Goal: Task Accomplishment & Management: Use online tool/utility

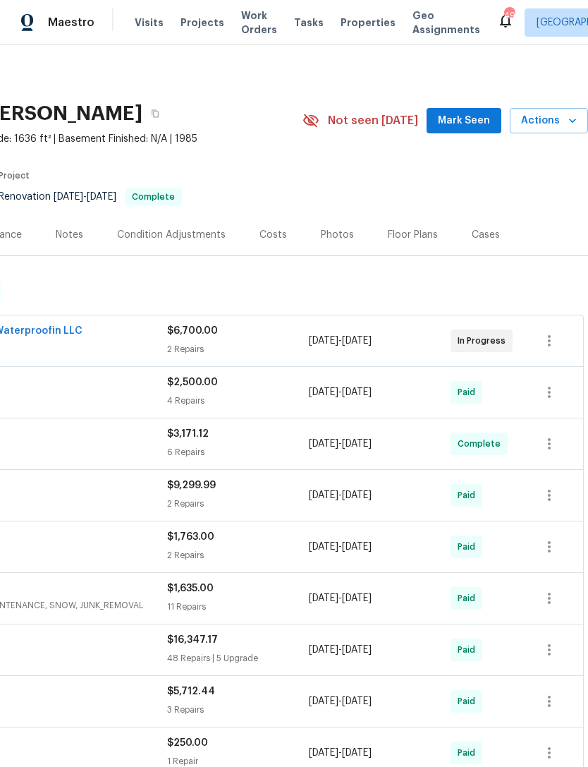
scroll to position [0, 209]
click at [473, 128] on span "Mark Seen" at bounding box center [464, 121] width 52 height 18
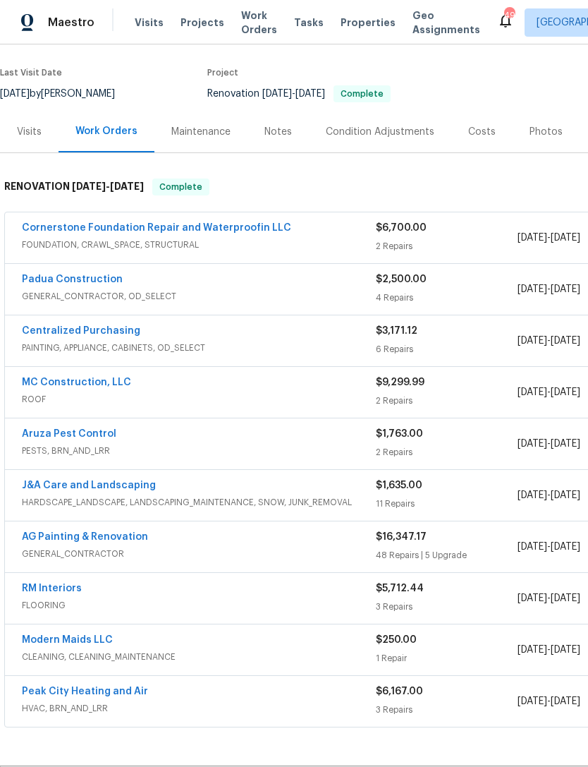
scroll to position [103, 0]
click at [232, 231] on link "Cornerstone Foundation Repair and Waterproofin LLC" at bounding box center [156, 228] width 269 height 10
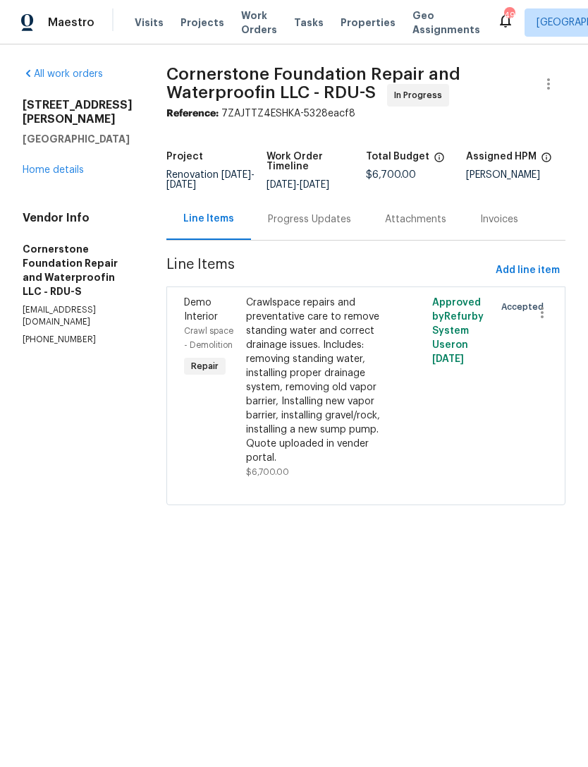
click at [277, 222] on div "Progress Updates" at bounding box center [309, 219] width 83 height 14
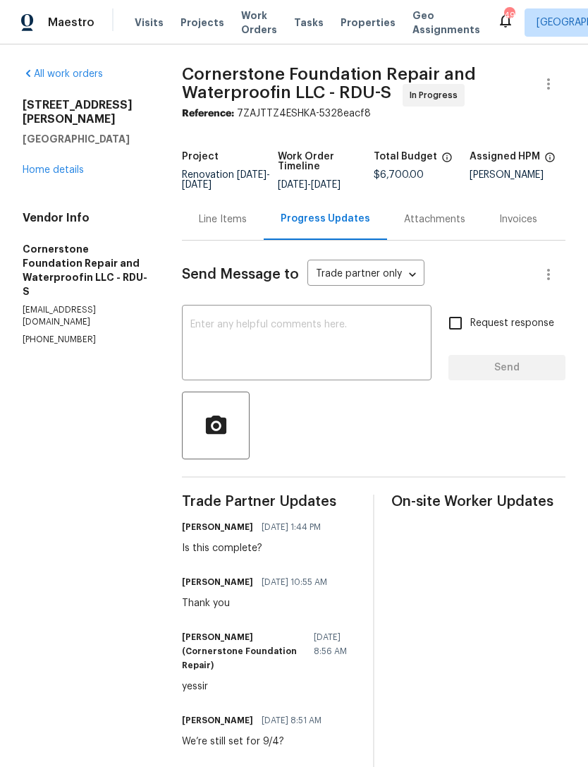
click at [65, 165] on link "Home details" at bounding box center [53, 170] width 61 height 10
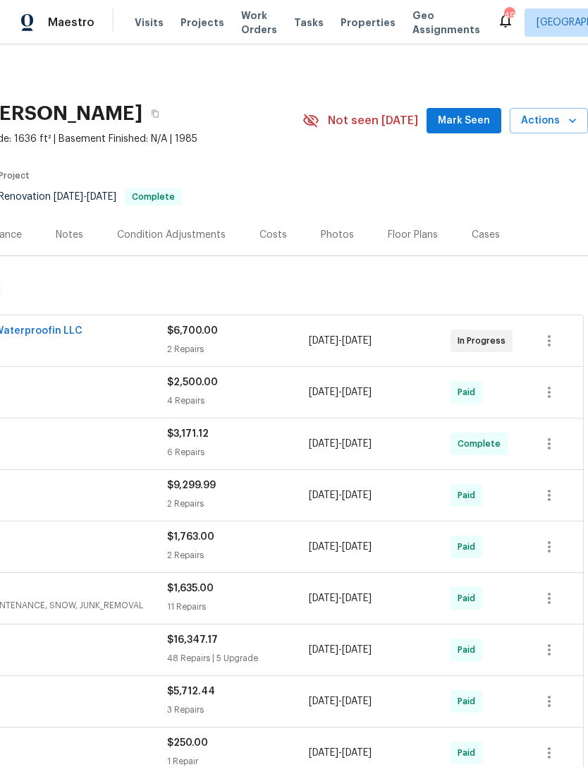
scroll to position [0, 209]
click at [459, 117] on span "Mark Seen" at bounding box center [464, 121] width 52 height 18
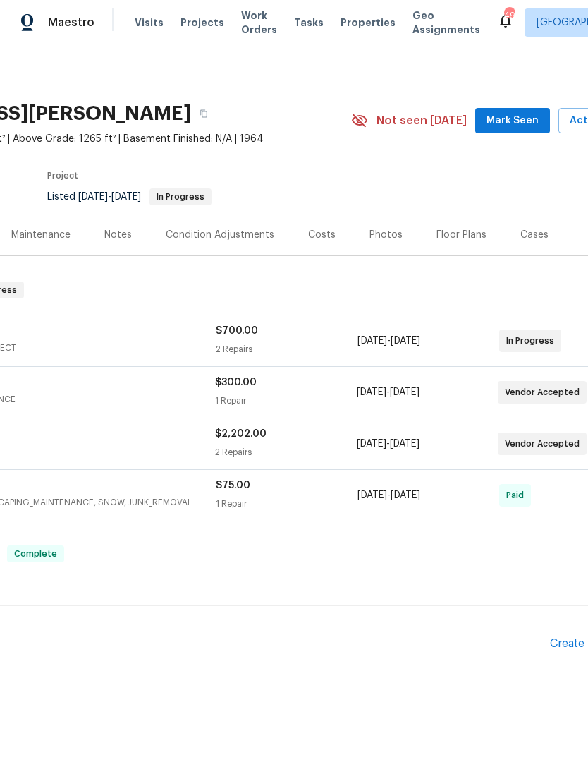
scroll to position [0, 159]
click at [520, 126] on span "Mark Seen" at bounding box center [514, 121] width 52 height 18
click at [492, 255] on div "Floor Plans" at bounding box center [463, 235] width 84 height 42
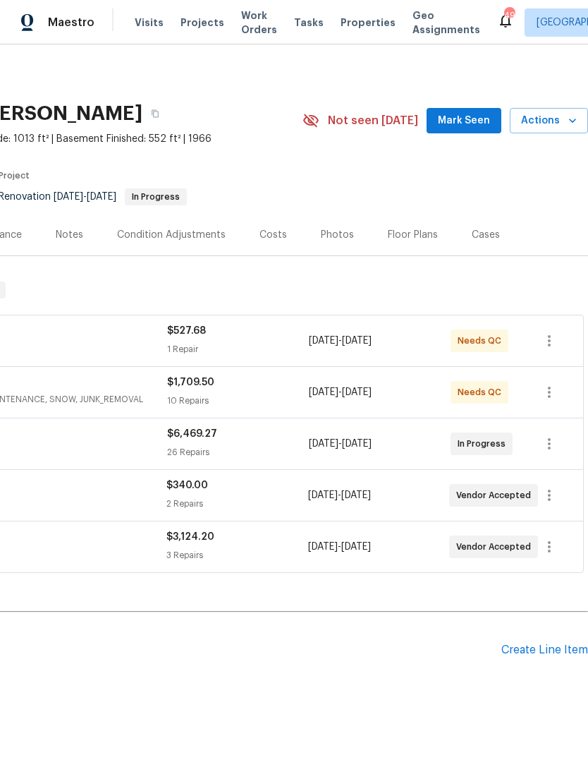
scroll to position [0, 209]
click at [466, 121] on span "Mark Seen" at bounding box center [464, 121] width 52 height 18
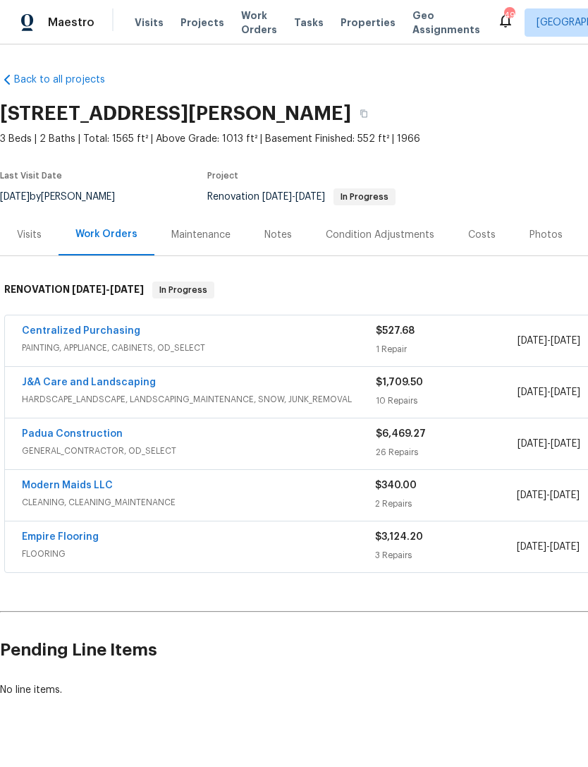
scroll to position [0, 0]
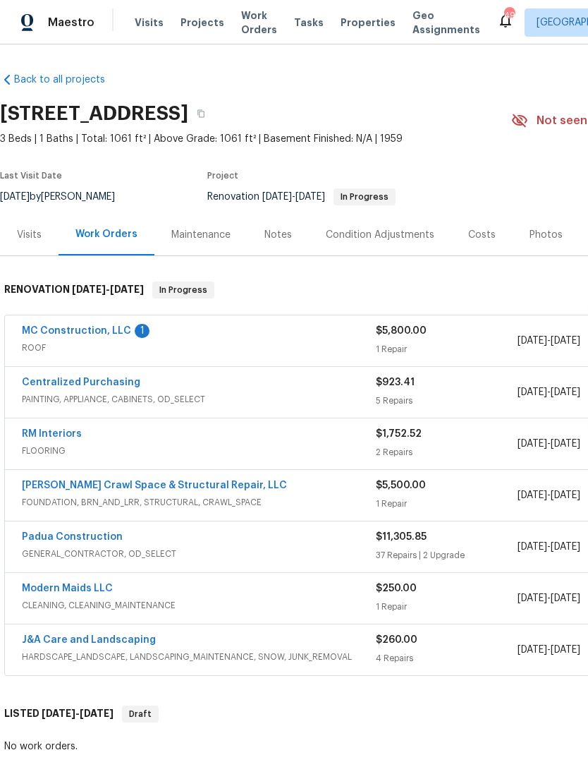
click at [114, 332] on link "MC Construction, LLC" at bounding box center [76, 331] width 109 height 10
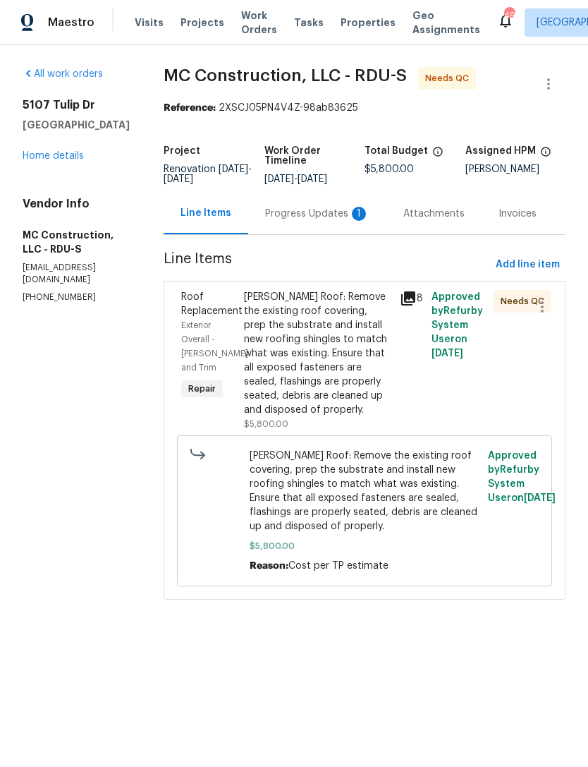
click at [310, 339] on div "Gable Roof: Remove the existing roof covering, prep the substrate and install n…" at bounding box center [318, 353] width 148 height 127
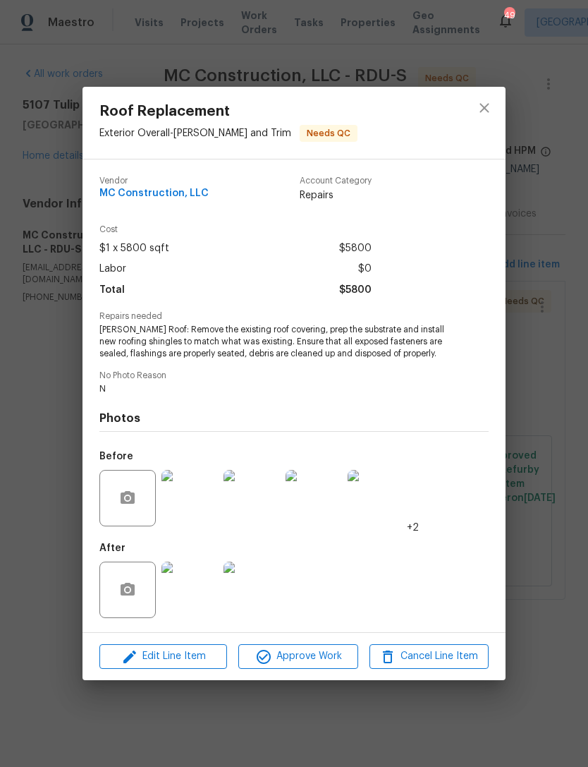
click at [187, 598] on img at bounding box center [190, 590] width 56 height 56
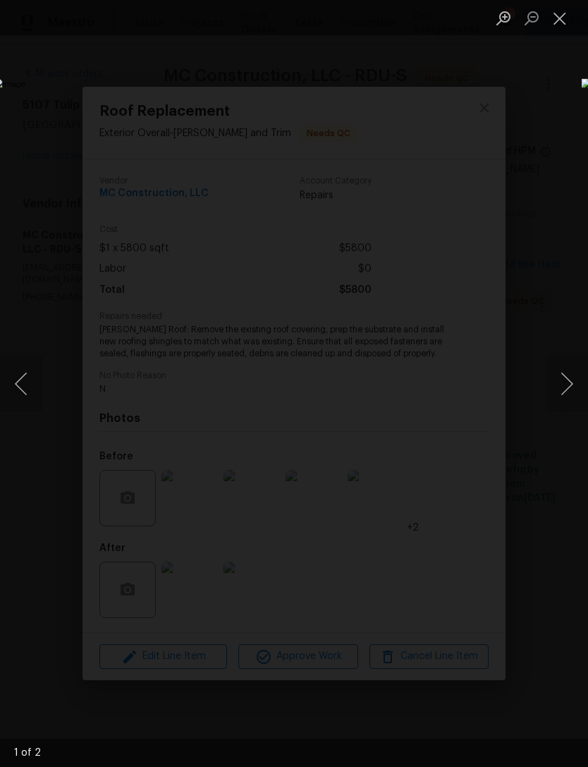
click at [572, 401] on button "Next image" at bounding box center [567, 384] width 42 height 56
click at [572, 399] on button "Next image" at bounding box center [567, 384] width 42 height 56
click at [565, 24] on button "Close lightbox" at bounding box center [560, 18] width 28 height 25
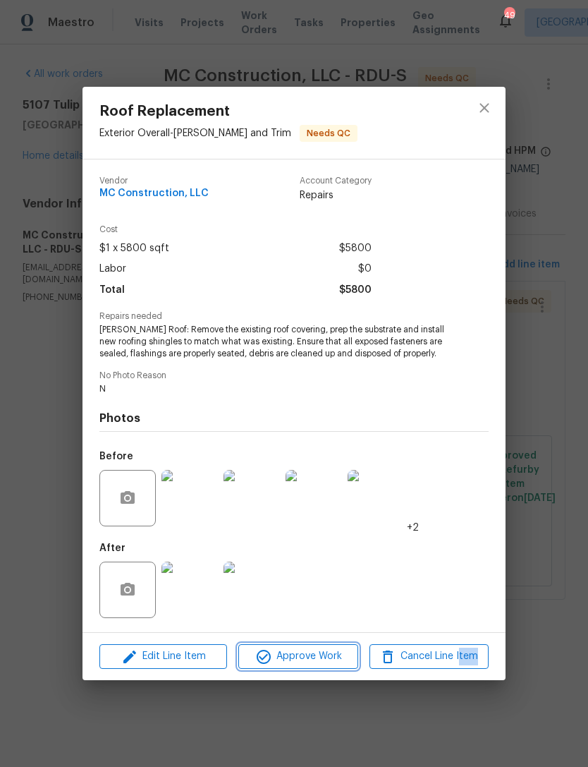
click at [302, 654] on span "Approve Work" at bounding box center [298, 657] width 111 height 18
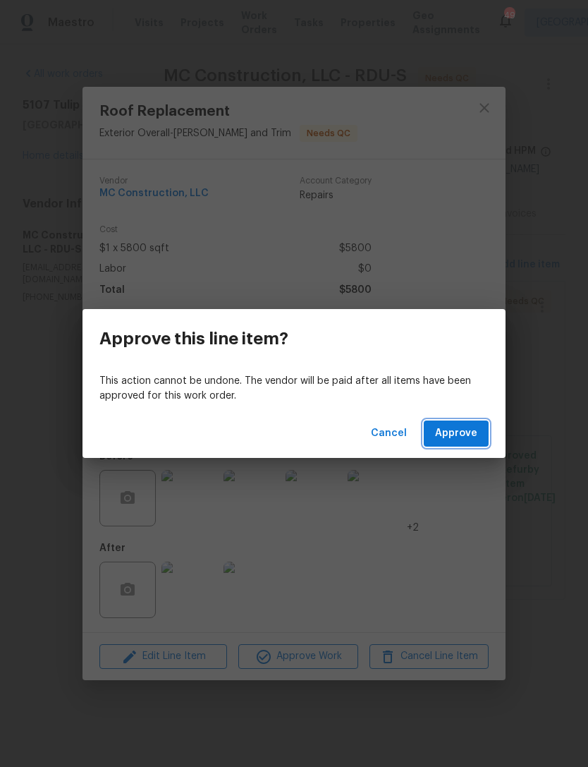
click at [477, 428] on span "Approve" at bounding box center [456, 434] width 42 height 18
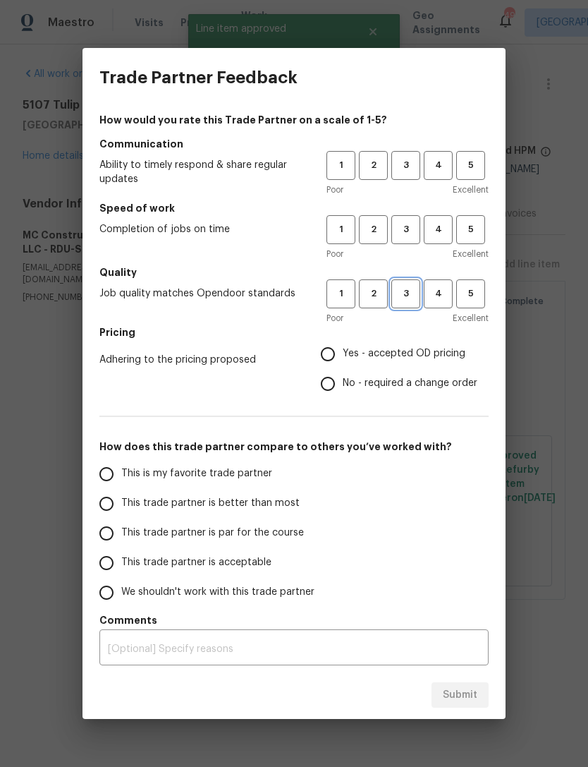
click at [405, 286] on span "3" at bounding box center [406, 294] width 26 height 16
click at [408, 224] on span "3" at bounding box center [406, 230] width 26 height 16
click at [407, 164] on span "3" at bounding box center [406, 165] width 26 height 16
click at [332, 349] on input "Yes - accepted OD pricing" at bounding box center [328, 354] width 30 height 30
radio input "true"
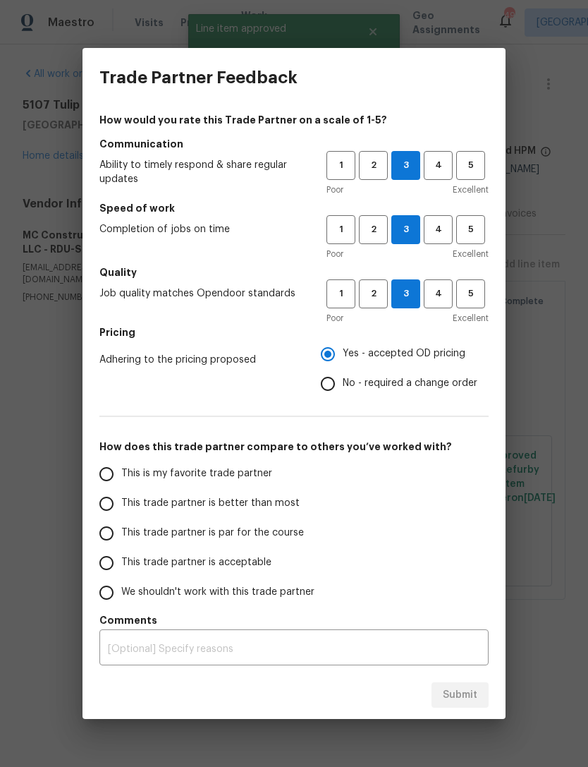
click at [121, 559] on input "This trade partner is acceptable" at bounding box center [107, 563] width 30 height 30
click at [461, 698] on span "Submit" at bounding box center [460, 695] width 35 height 18
radio input "true"
radio input "false"
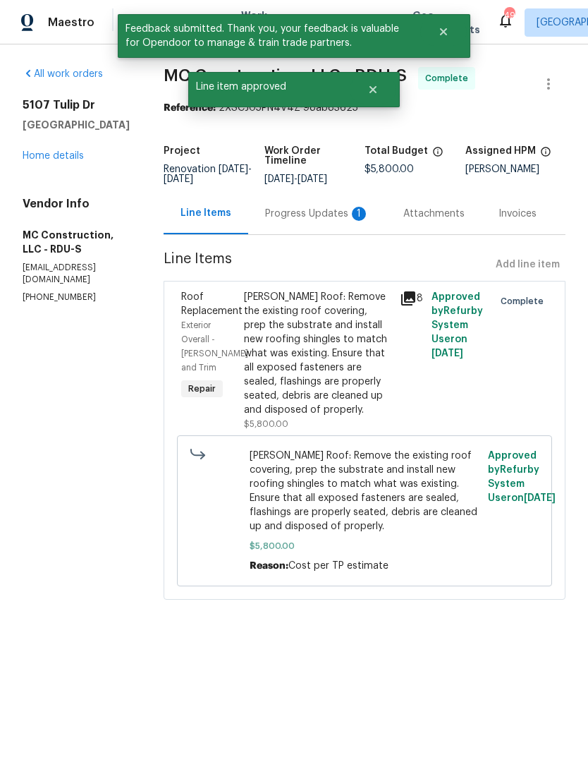
click at [460, 639] on html "Maestro Visits Projects Work Orders Tasks Properties Geo Assignments 49 Raleigh…" at bounding box center [294, 319] width 588 height 639
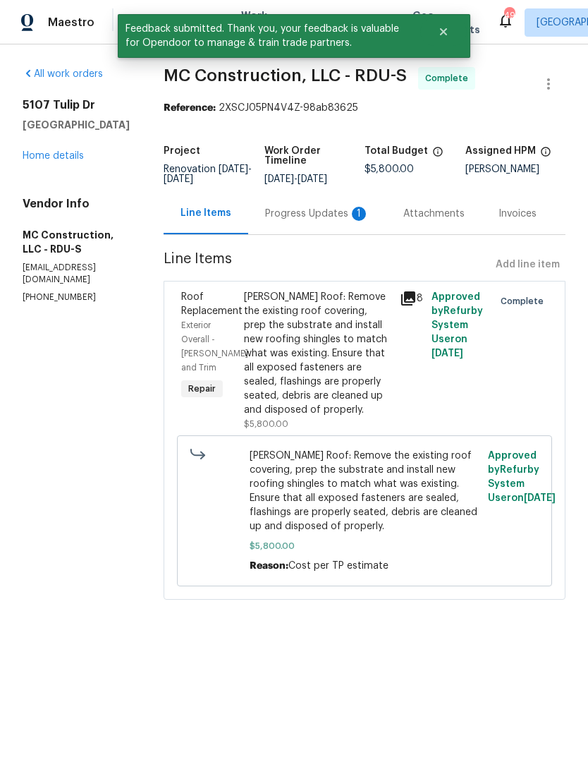
click at [63, 161] on link "Home details" at bounding box center [53, 156] width 61 height 10
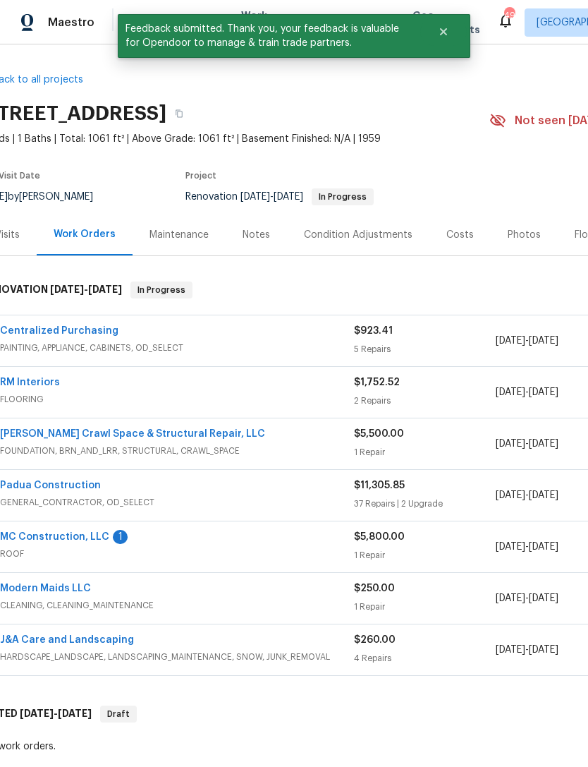
scroll to position [1, 22]
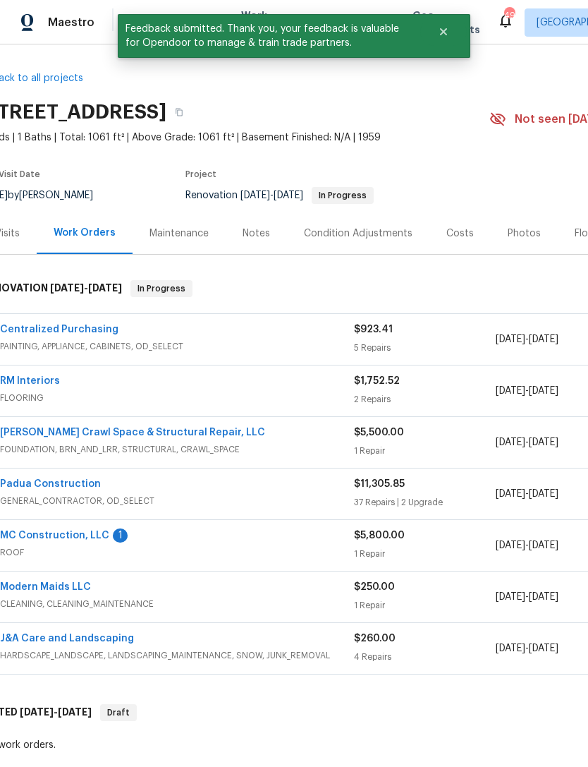
click at [113, 533] on div "1" at bounding box center [120, 535] width 15 height 14
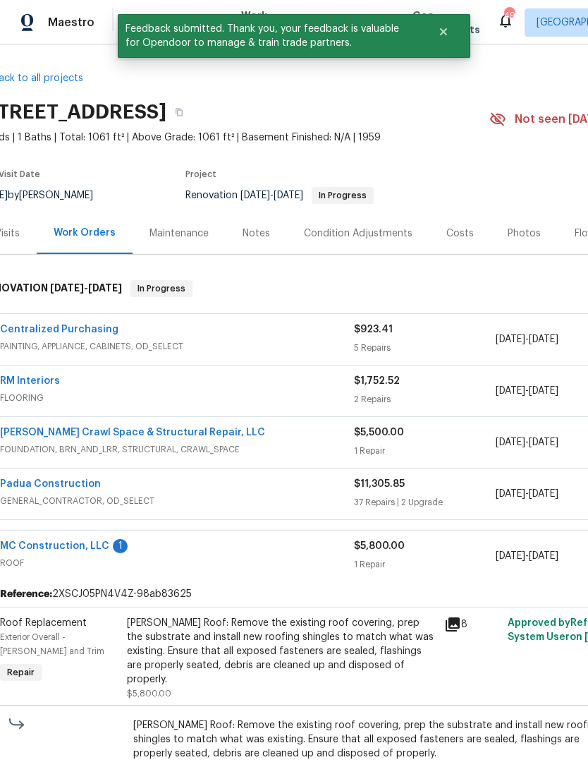
click at [83, 541] on link "MC Construction, LLC" at bounding box center [54, 546] width 109 height 10
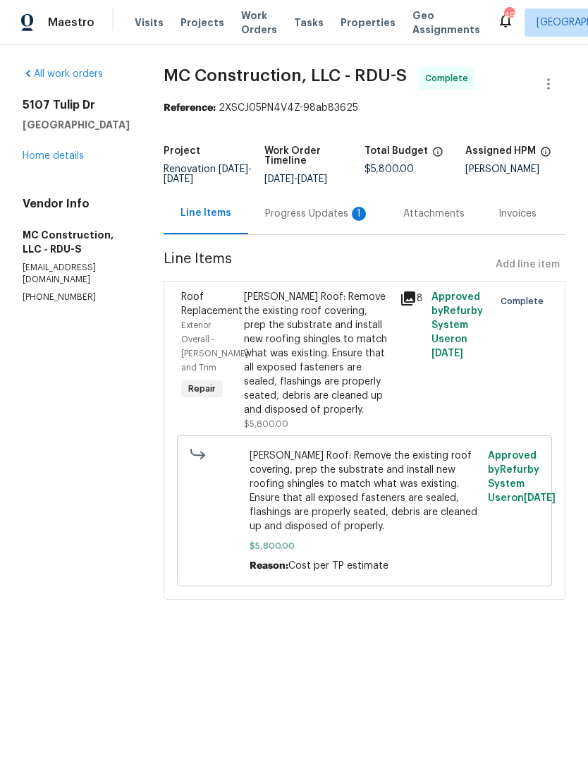
click at [305, 210] on div "Progress Updates 1" at bounding box center [317, 214] width 104 height 14
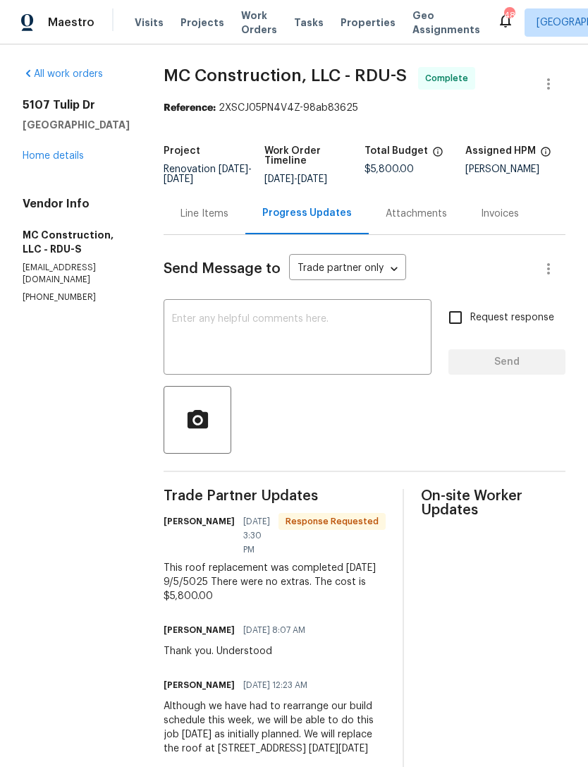
click at [269, 363] on textarea at bounding box center [297, 338] width 251 height 49
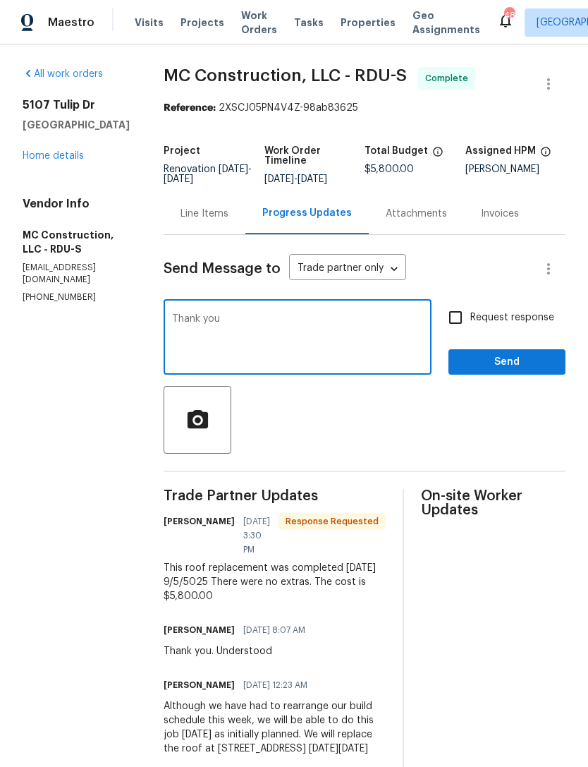
type textarea "Thank you"
click at [493, 364] on span "Send" at bounding box center [507, 362] width 95 height 18
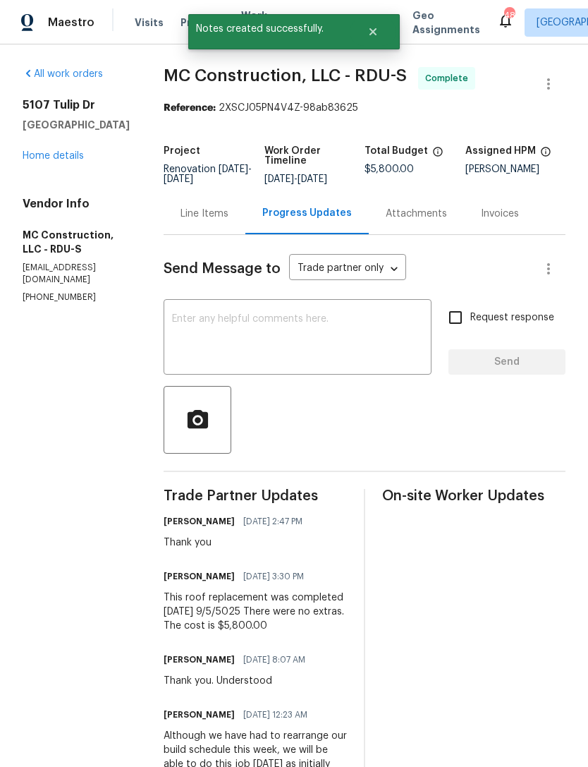
click at [47, 161] on link "Home details" at bounding box center [53, 156] width 61 height 10
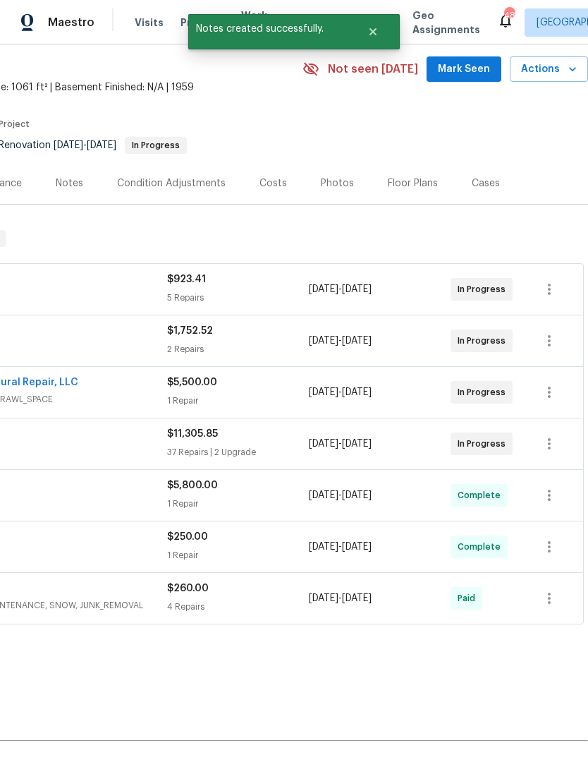
scroll to position [51, 209]
click at [477, 63] on span "Mark Seen" at bounding box center [464, 70] width 52 height 18
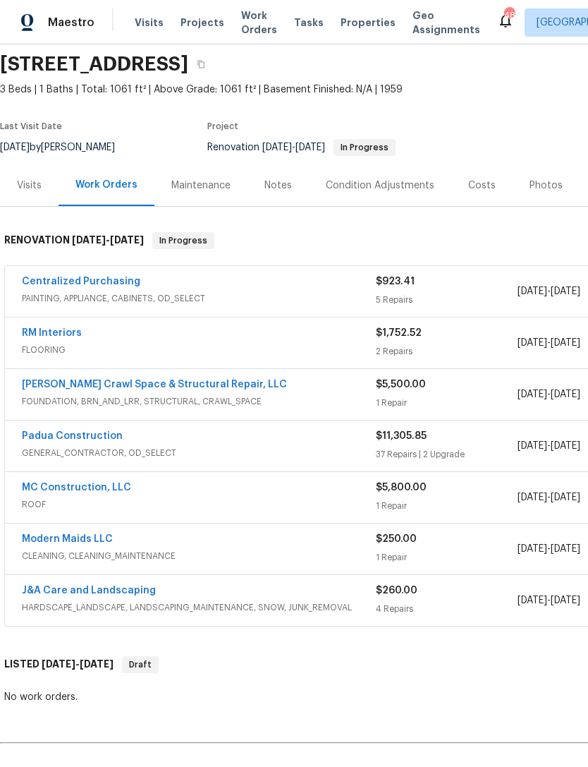
scroll to position [49, 0]
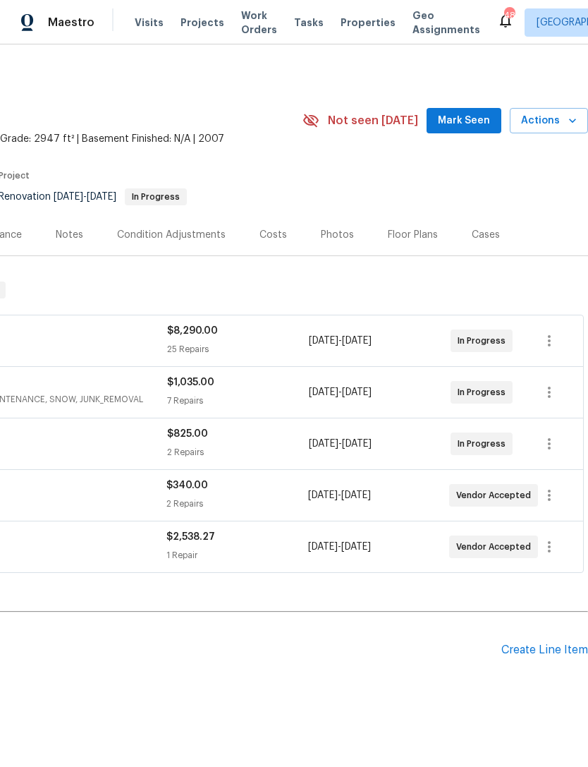
click at [475, 117] on span "Mark Seen" at bounding box center [464, 121] width 52 height 18
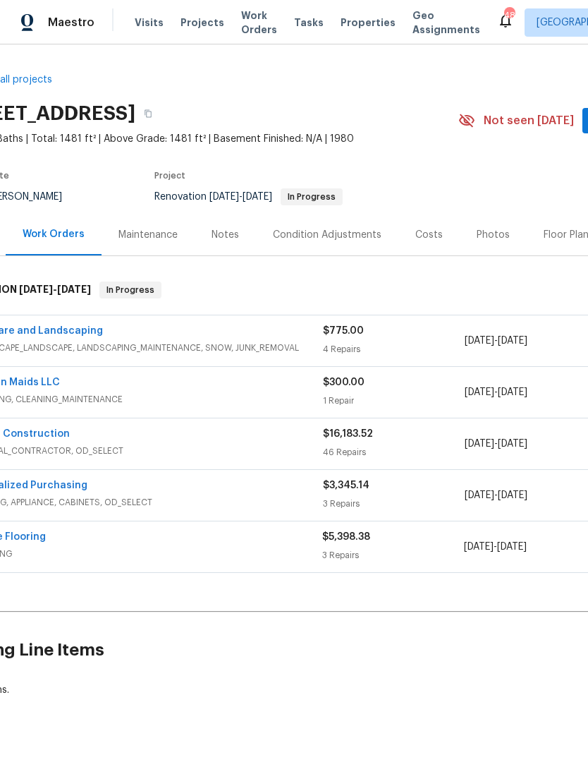
scroll to position [0, 149]
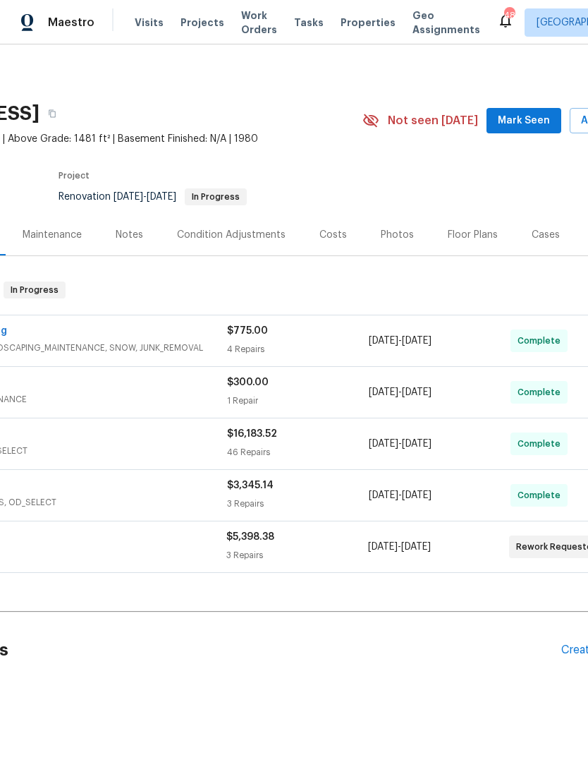
click at [524, 116] on span "Mark Seen" at bounding box center [524, 121] width 52 height 18
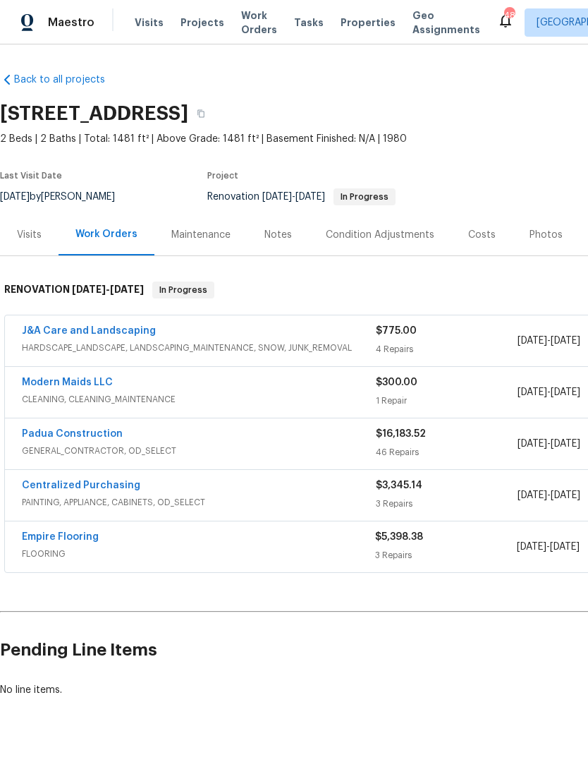
scroll to position [0, 0]
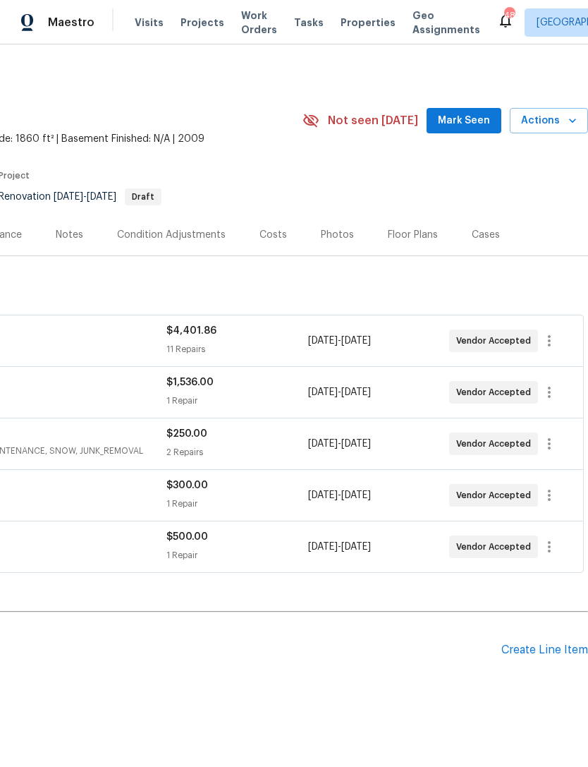
scroll to position [0, 209]
click at [469, 120] on span "Mark Seen" at bounding box center [464, 121] width 52 height 18
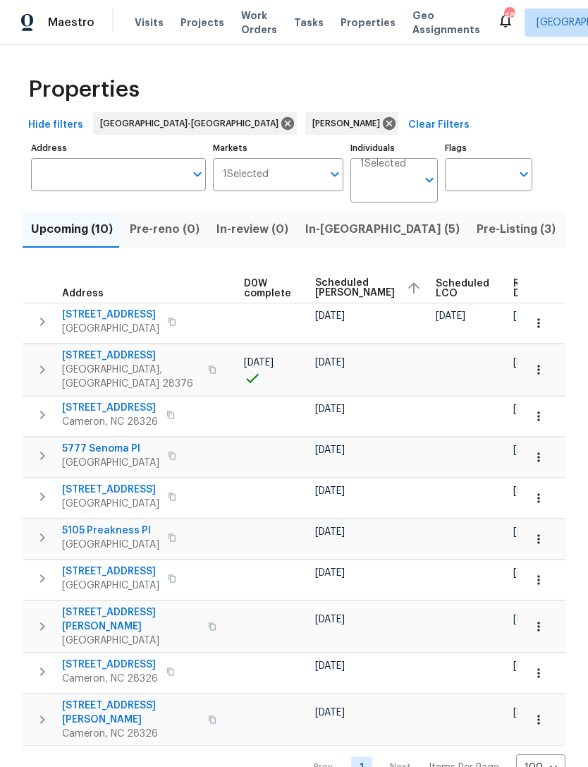
scroll to position [0, 372]
click at [343, 289] on span "Scheduled COE" at bounding box center [356, 288] width 80 height 20
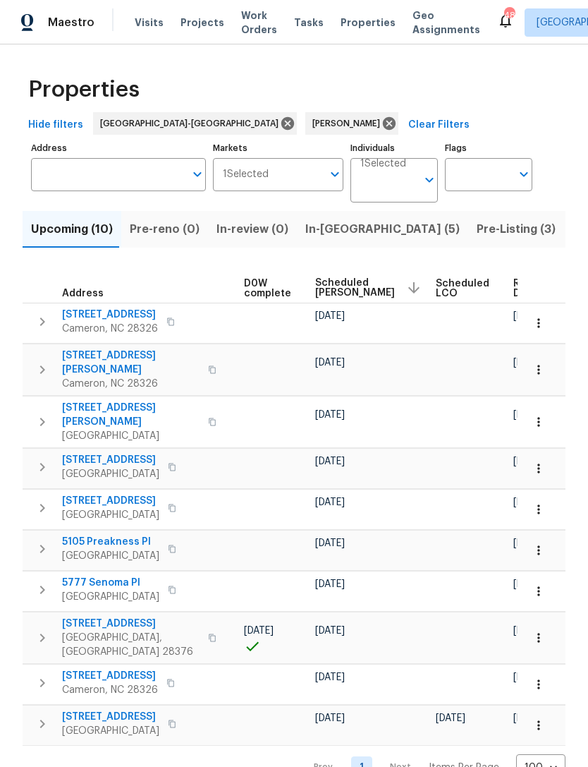
scroll to position [0, 372]
click at [332, 285] on span "Scheduled COE" at bounding box center [356, 288] width 80 height 20
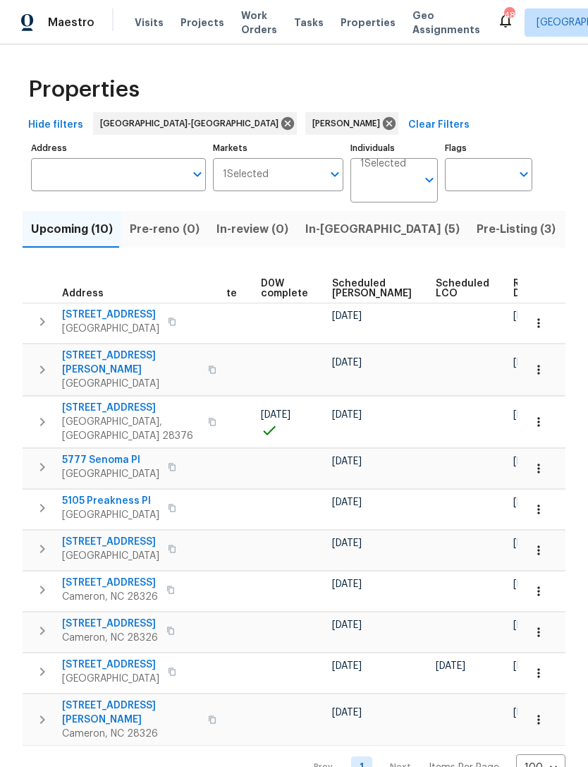
scroll to position [0, 355]
click at [346, 288] on span "Scheduled COE" at bounding box center [373, 289] width 80 height 20
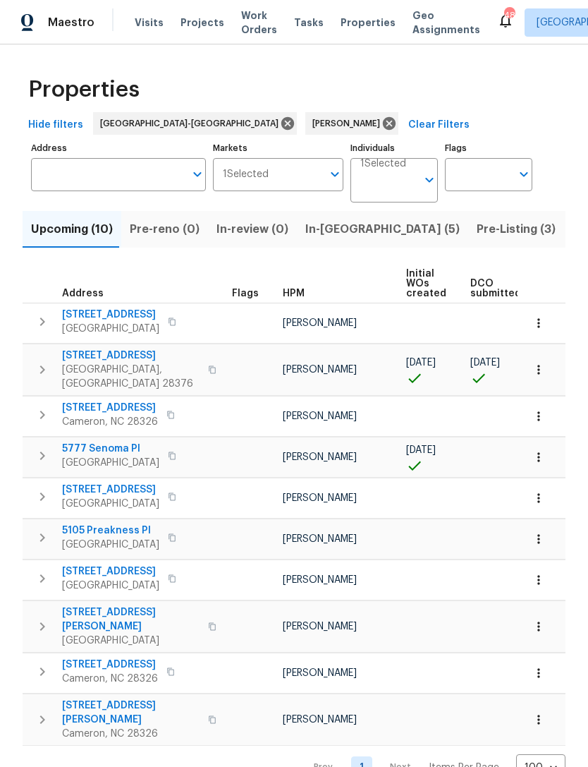
click at [477, 234] on span "Pre-Listing (3)" at bounding box center [516, 229] width 79 height 20
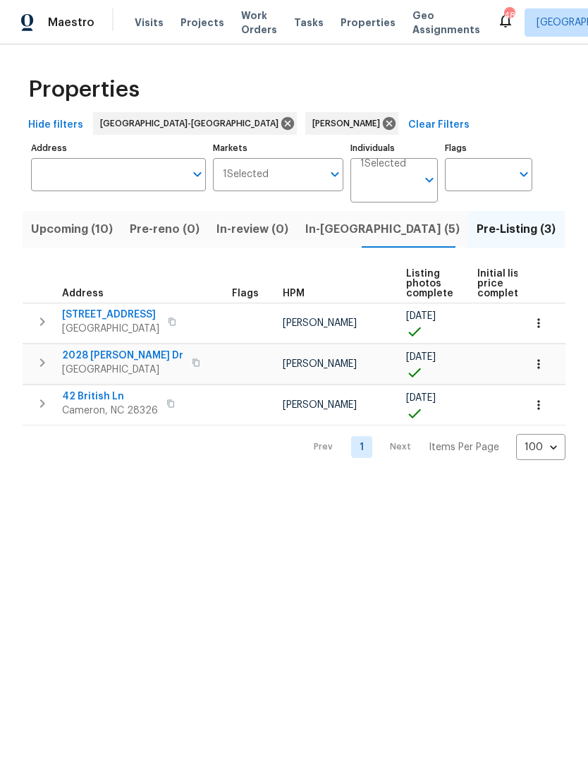
click at [573, 234] on span "Listed (7)" at bounding box center [599, 229] width 53 height 20
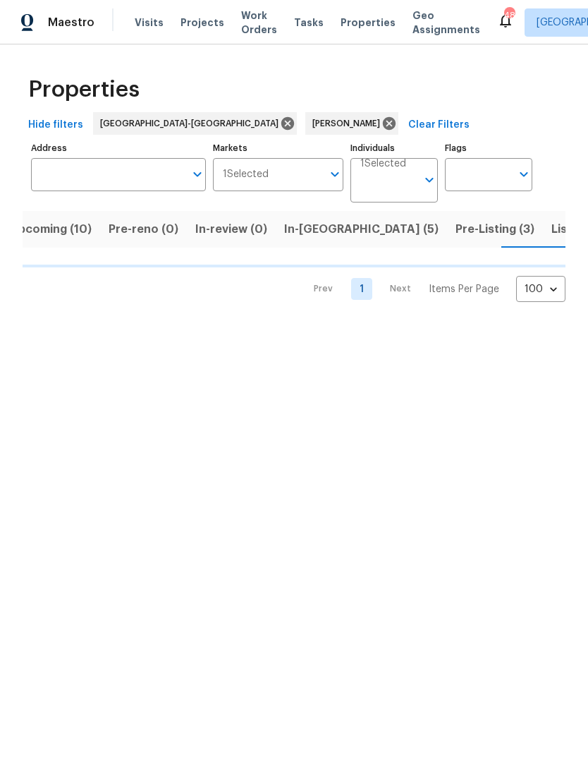
scroll to position [0, 26]
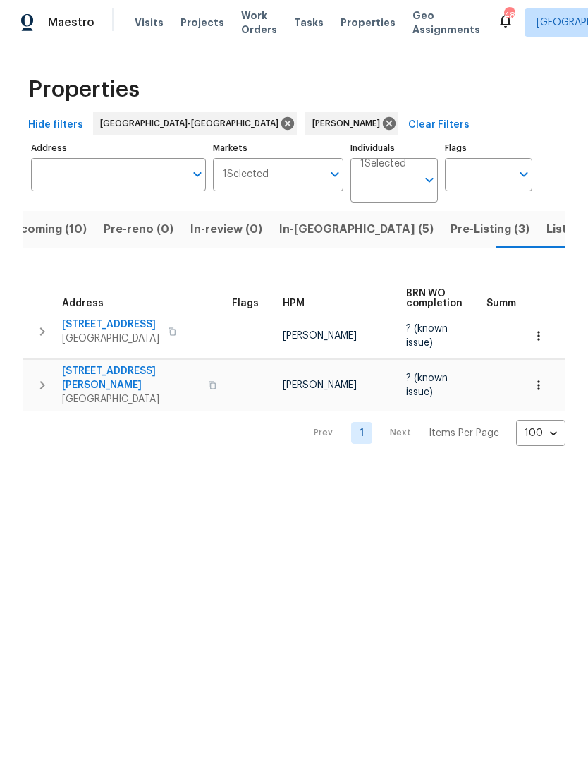
click at [547, 237] on span "Listed (7)" at bounding box center [573, 229] width 53 height 20
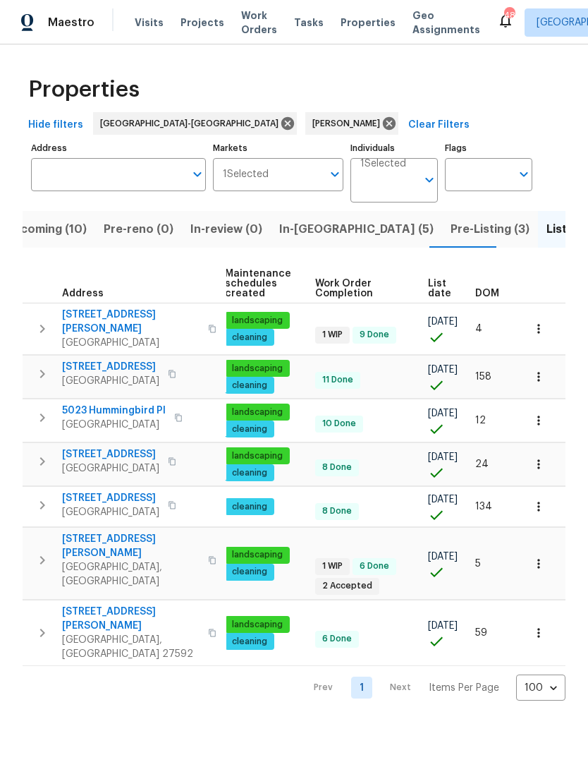
scroll to position [0, 181]
click at [540, 333] on button "button" at bounding box center [538, 328] width 31 height 31
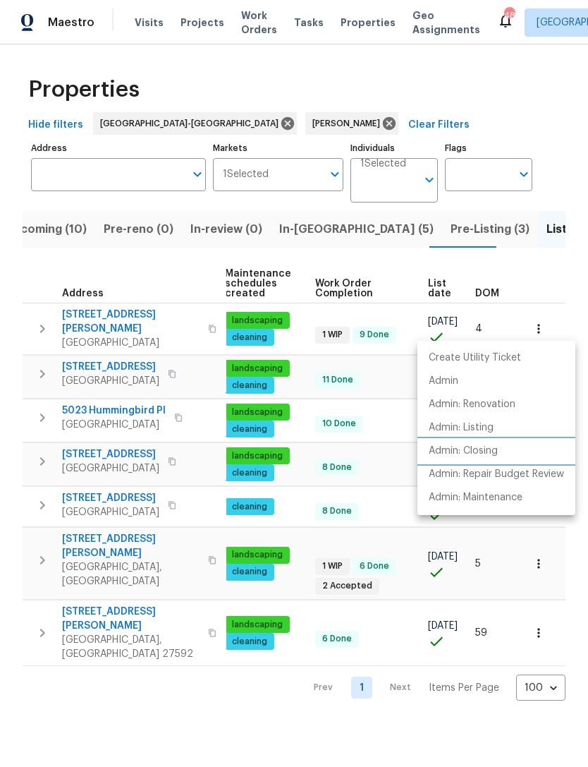
click at [495, 453] on p "Admin: Closing" at bounding box center [463, 451] width 69 height 15
click at [548, 194] on div at bounding box center [294, 383] width 588 height 767
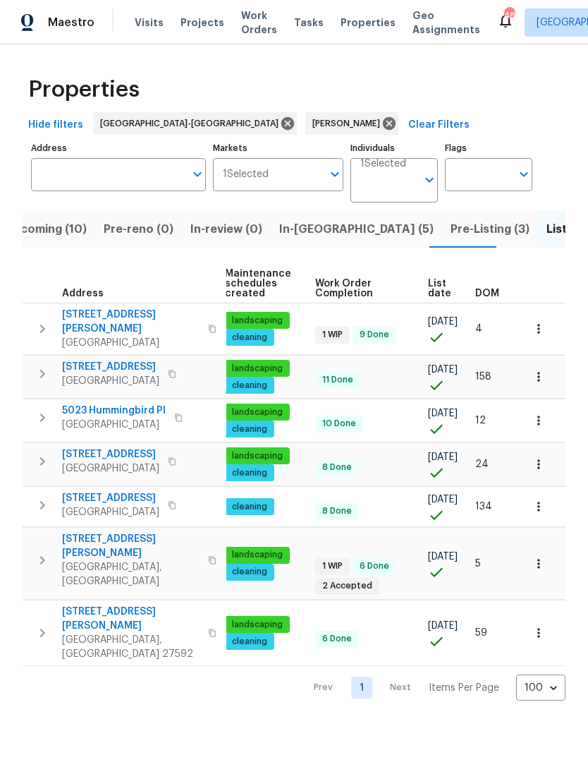
click at [478, 97] on div "Properties" at bounding box center [294, 89] width 543 height 45
click at [66, 229] on span "Upcoming (10)" at bounding box center [46, 229] width 82 height 20
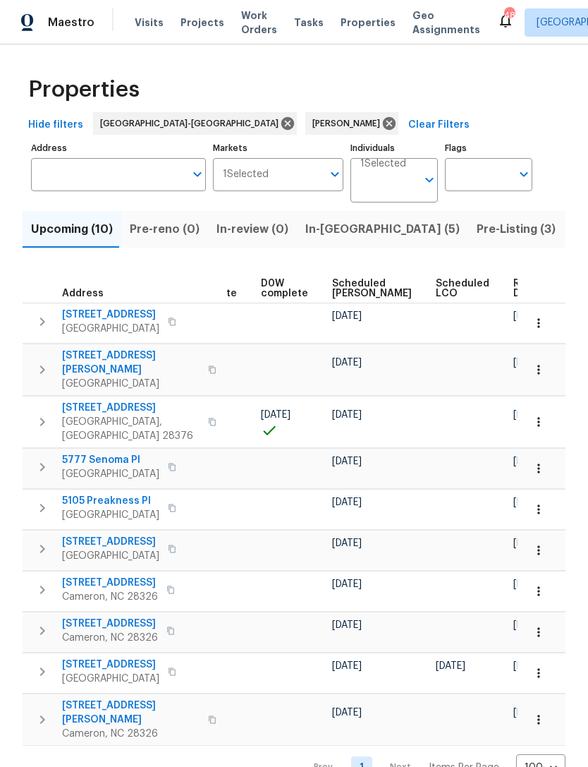
scroll to position [0, 355]
click at [339, 279] on span "Scheduled COE" at bounding box center [373, 289] width 80 height 20
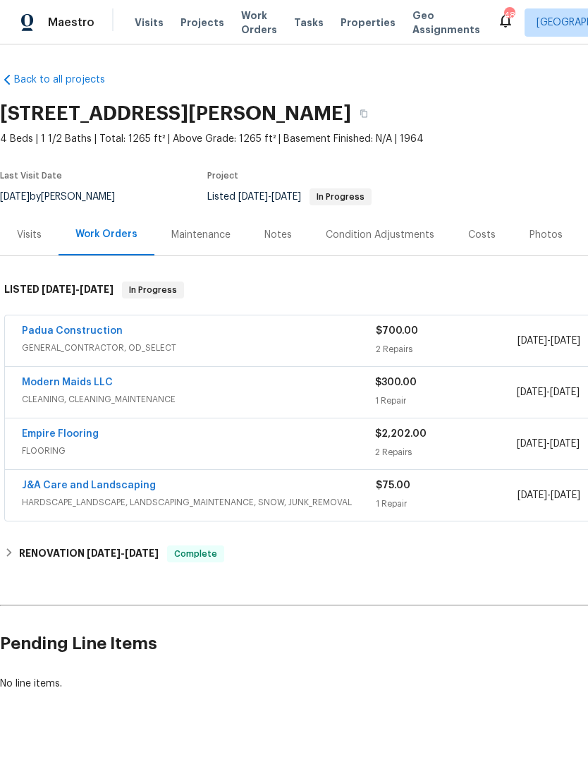
scroll to position [0, -1]
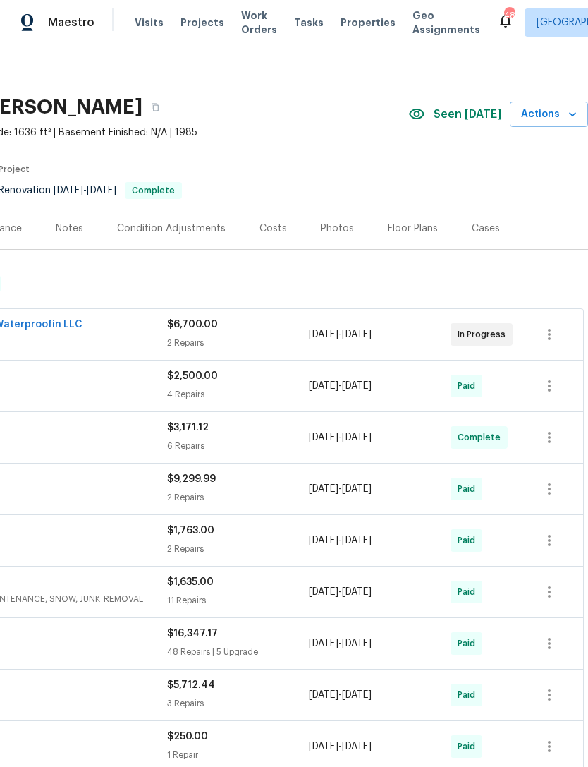
scroll to position [6, 209]
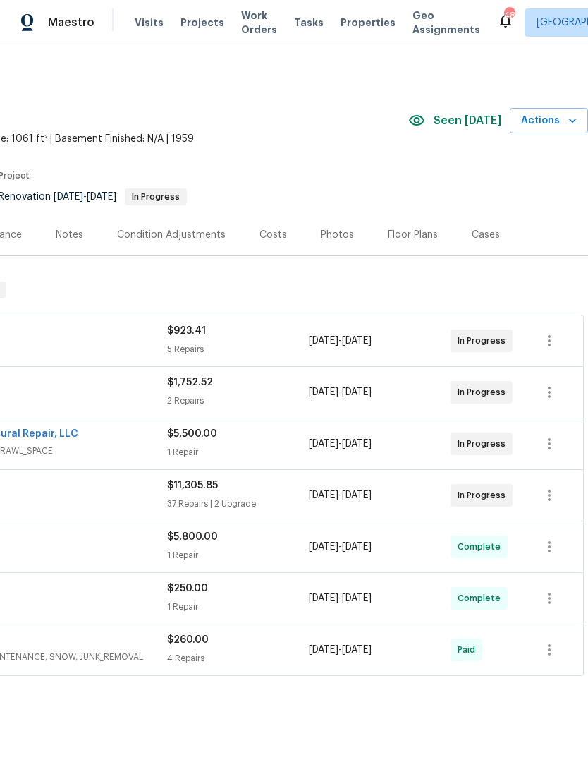
scroll to position [0, 209]
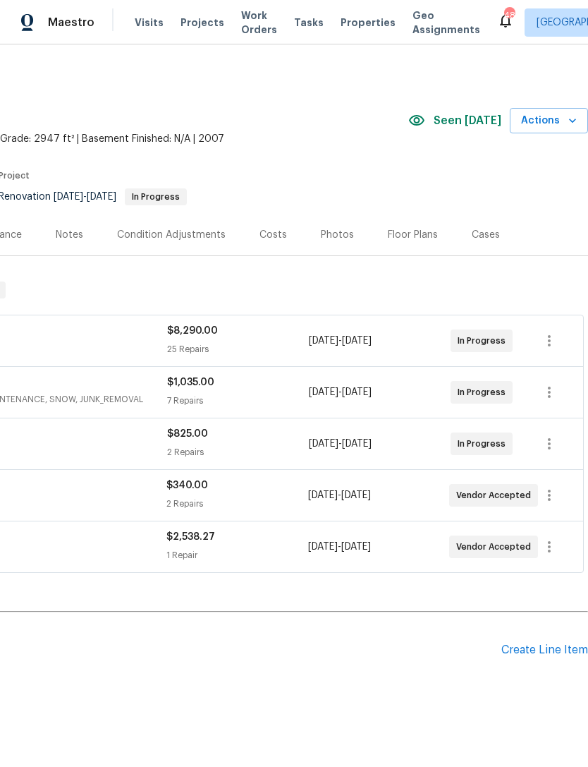
scroll to position [0, 209]
